Goal: Transaction & Acquisition: Purchase product/service

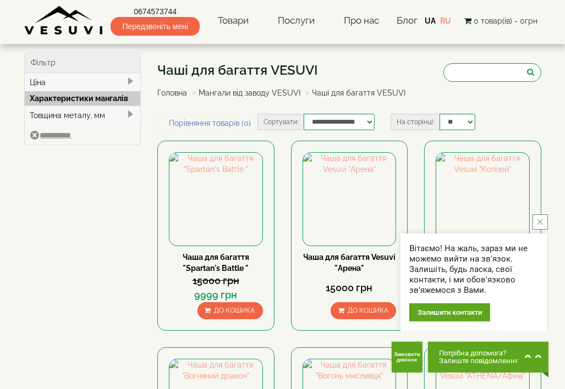
click at [541, 222] on icon "close button" at bounding box center [539, 221] width 5 height 5
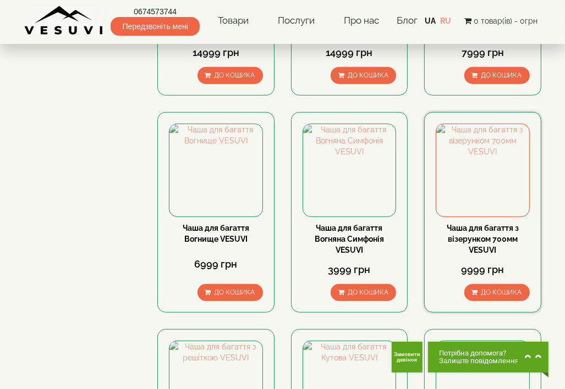
scroll to position [495, 0]
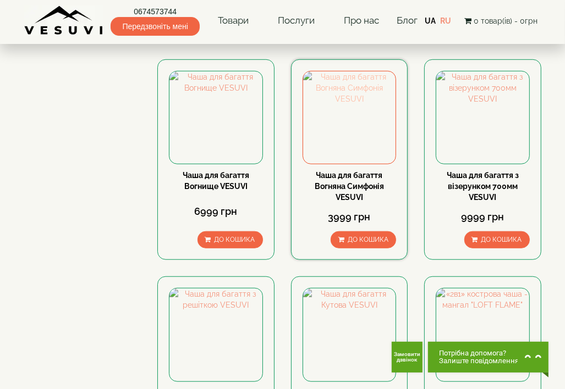
click at [357, 125] on img at bounding box center [349, 117] width 93 height 93
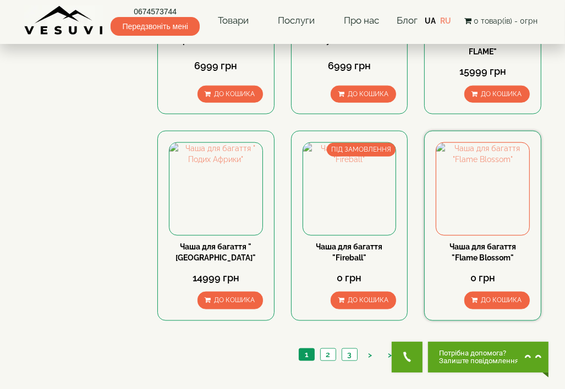
scroll to position [1078, 0]
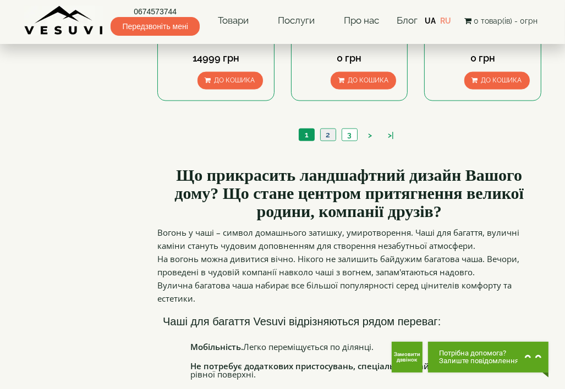
click at [329, 129] on link "2" at bounding box center [327, 135] width 15 height 12
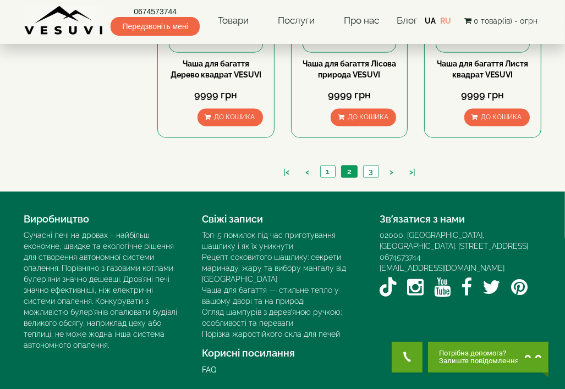
scroll to position [1021, 0]
